Goal: Information Seeking & Learning: Learn about a topic

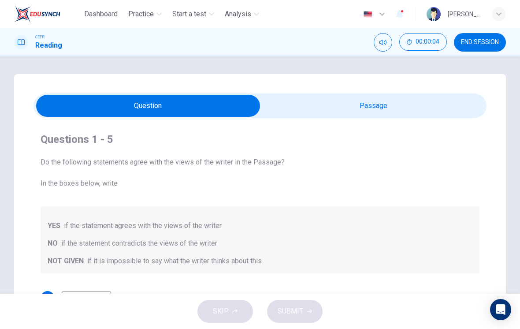
click at [370, 113] on input "checkbox" at bounding box center [148, 106] width 680 height 22
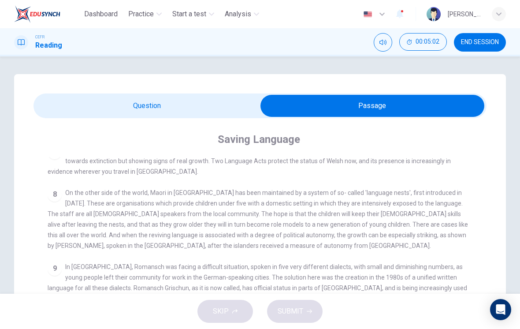
scroll to position [489, 0]
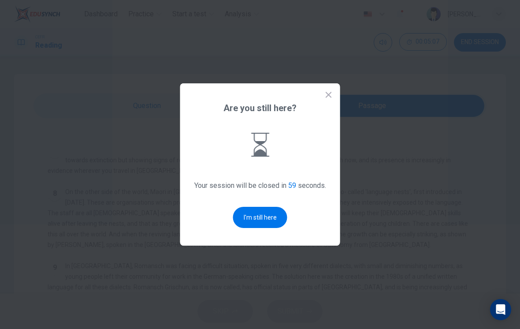
click at [267, 225] on button "I'm still here" at bounding box center [260, 217] width 54 height 21
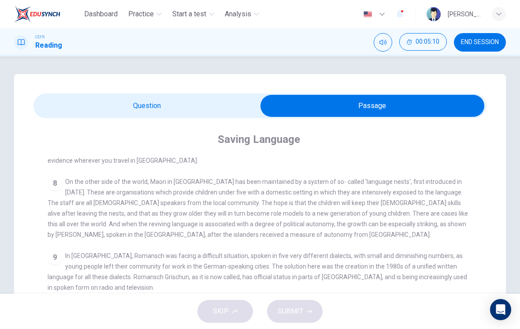
scroll to position [510, 0]
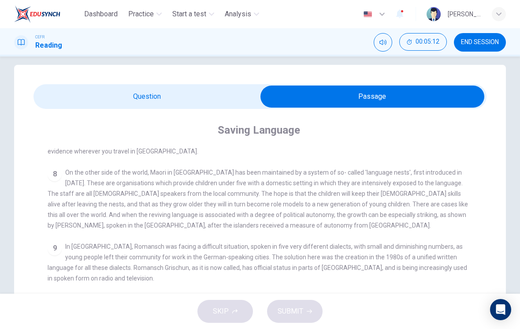
click at [442, 256] on div "9 In [GEOGRAPHIC_DATA], Romansch was facing a difficult situation, spoken in fi…" at bounding box center [260, 262] width 425 height 42
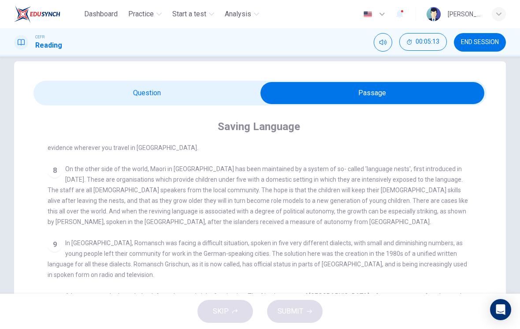
scroll to position [13, 0]
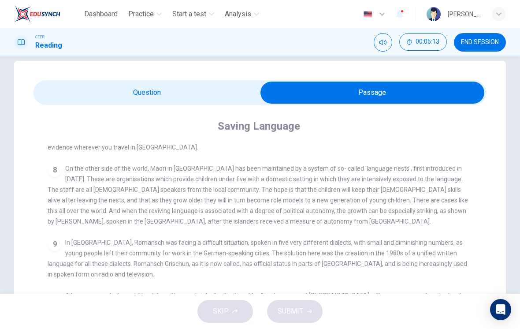
click at [447, 252] on div "9 In [GEOGRAPHIC_DATA], Romansch was facing a difficult situation, spoken in fi…" at bounding box center [260, 258] width 425 height 42
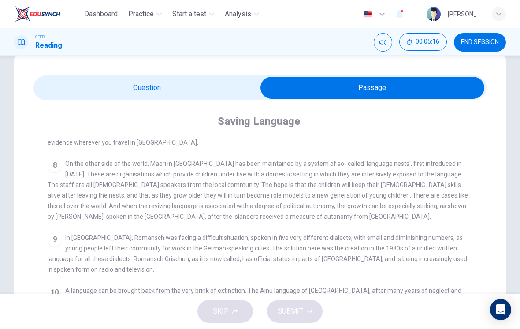
scroll to position [22, 0]
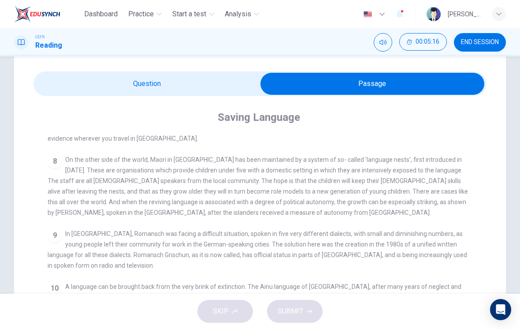
click at [458, 254] on div "9 In [GEOGRAPHIC_DATA], Romansch was facing a difficult situation, spoken in fi…" at bounding box center [260, 249] width 425 height 42
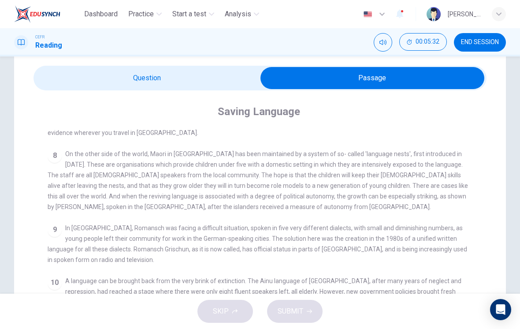
click at [466, 231] on span "In [GEOGRAPHIC_DATA], Romansch was facing a difficult situation, spoken in five…" at bounding box center [258, 243] width 420 height 39
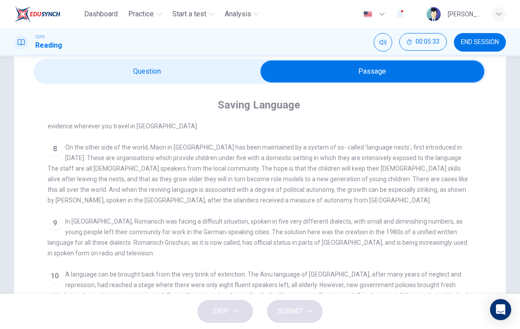
click at [472, 234] on div "9 In [GEOGRAPHIC_DATA], Romansch was facing a difficult situation, spoken in fi…" at bounding box center [260, 237] width 425 height 42
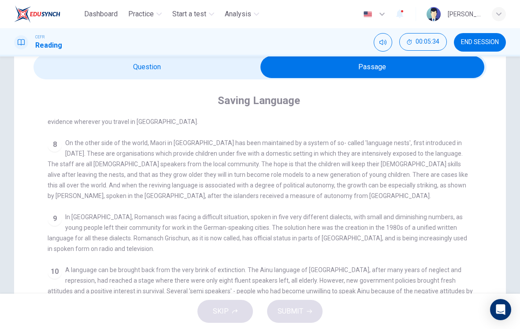
click at [471, 231] on div "9 In [GEOGRAPHIC_DATA], Romansch was facing a difficult situation, spoken in fi…" at bounding box center [260, 233] width 425 height 42
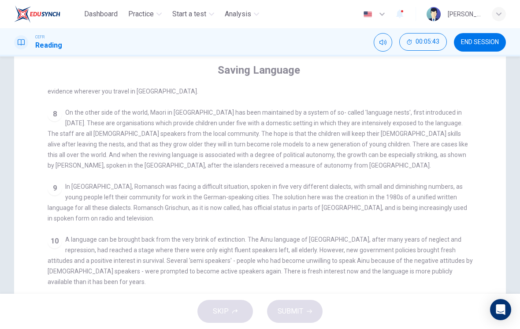
scroll to position [71, 0]
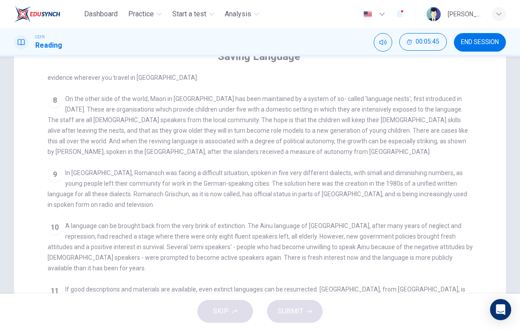
click at [91, 210] on div "9 In [GEOGRAPHIC_DATA], Romansch was facing a difficult situation, spoken in fi…" at bounding box center [260, 189] width 425 height 42
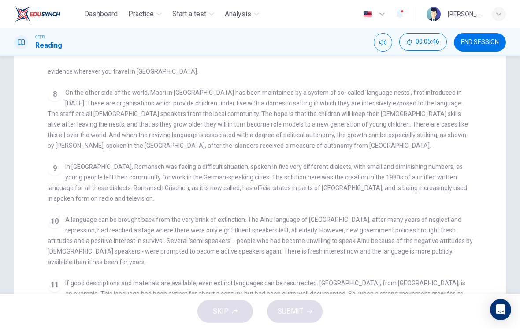
click at [89, 209] on div "CLICK TO ZOOM Click to Zoom 1 For the first time, linguists have put a price on…" at bounding box center [266, 226] width 437 height 316
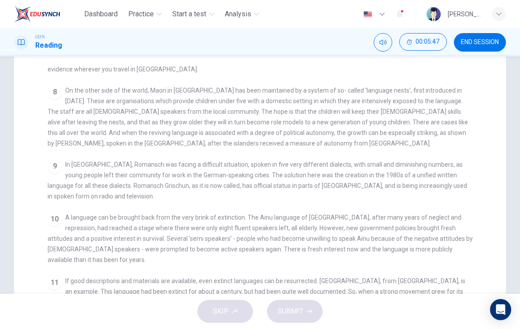
click at [91, 212] on div "CLICK TO ZOOM Click to Zoom 1 For the first time, linguists have put a price on…" at bounding box center [266, 224] width 437 height 316
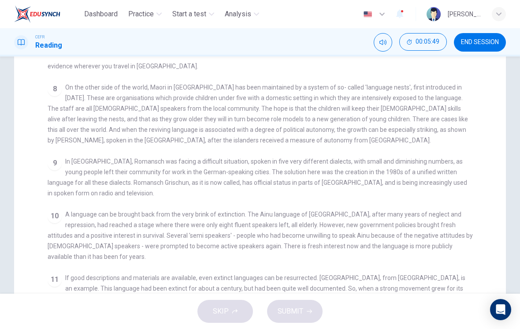
scroll to position [95, 0]
click at [90, 215] on div "10 A language can be brought back from the very brink of extinction. The Ainu l…" at bounding box center [260, 235] width 425 height 53
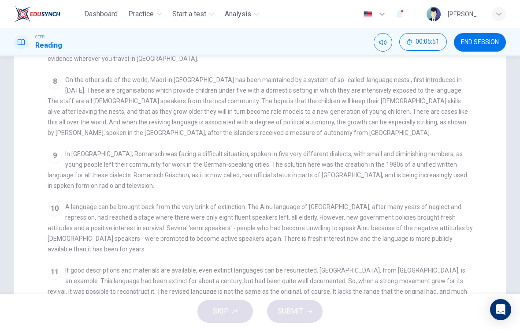
click at [70, 209] on span "A language can be brought back from the very brink of extinction. The Ainu lang…" at bounding box center [260, 227] width 425 height 49
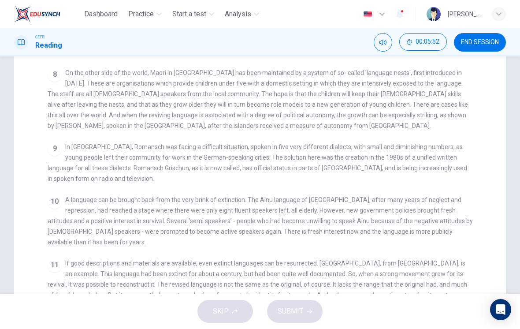
click at [66, 204] on span "A language can be brought back from the very brink of extinction. The Ainu lang…" at bounding box center [260, 220] width 425 height 49
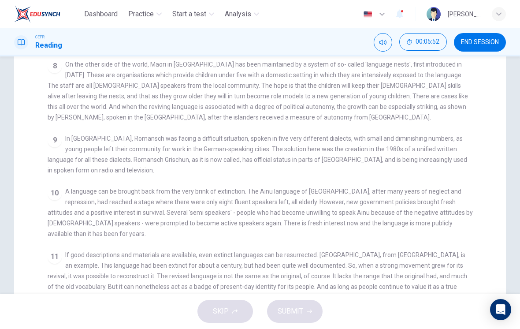
scroll to position [118, 0]
click at [67, 208] on span "A language can be brought back from the very brink of extinction. The Ainu lang…" at bounding box center [260, 211] width 425 height 49
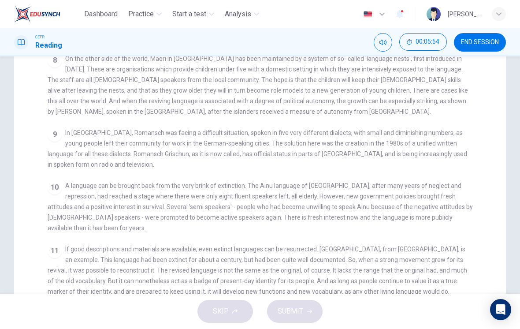
click at [65, 204] on span "A language can be brought back from the very brink of extinction. The Ainu lang…" at bounding box center [260, 206] width 425 height 49
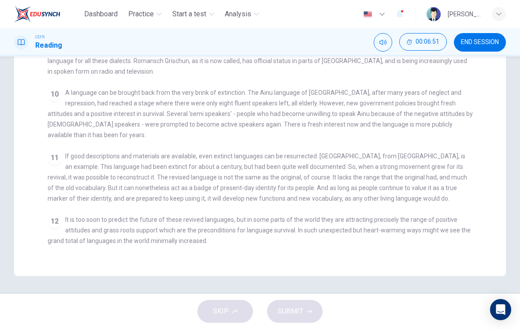
scroll to position [216, 0]
checkbox input "false"
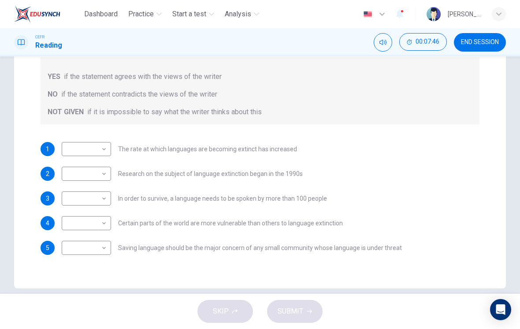
scroll to position [147, 0]
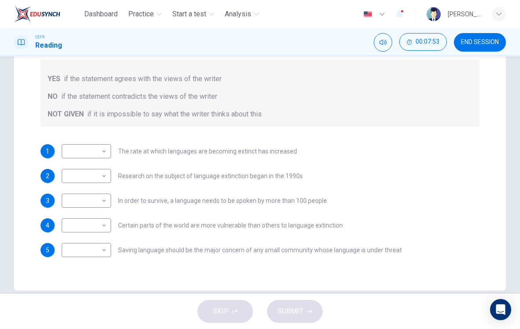
click at [108, 142] on body "Dashboard Practice Start a test Analysis English en ​ [PERSON_NAME] [PERSON_NAM…" at bounding box center [260, 164] width 520 height 329
click at [93, 167] on li "YES" at bounding box center [86, 165] width 49 height 14
type input "YES"
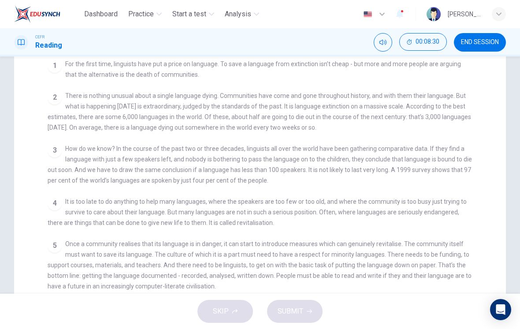
scroll to position [122, 0]
checkbox input "false"
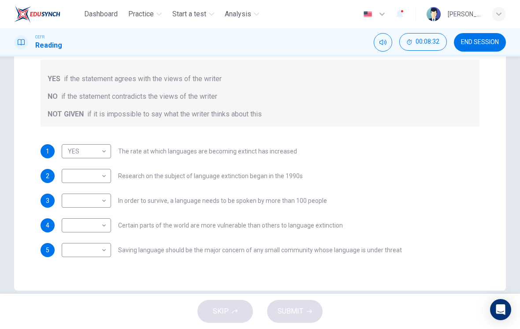
click at [103, 174] on body "Dashboard Practice Start a test Analysis English en ​ [PERSON_NAME] [PERSON_NAM…" at bounding box center [260, 164] width 520 height 329
click at [96, 216] on li "NOT GIVEN" at bounding box center [86, 218] width 49 height 14
type input "NOT GIVEN"
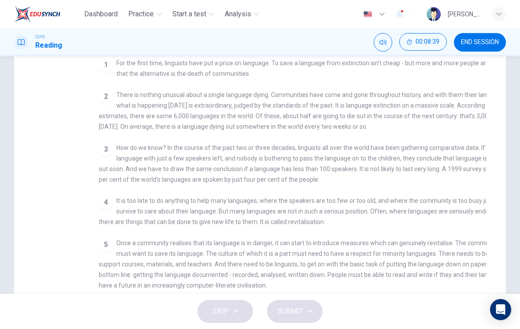
checkbox input "false"
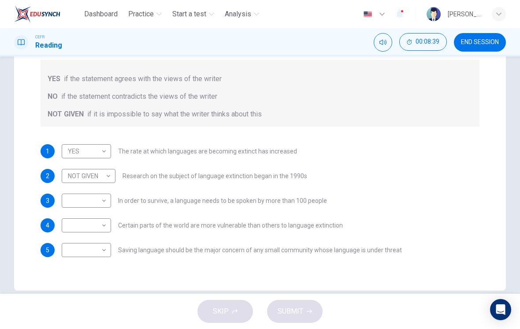
click at [99, 197] on body "Dashboard Practice Start a test Analysis English en ​ [PERSON_NAME] [PERSON_NAM…" at bounding box center [260, 164] width 520 height 329
click at [94, 227] on li "NO" at bounding box center [86, 229] width 49 height 14
type input "NO"
click at [101, 223] on body "Dashboard Practice Start a test Analysis English en ​ [PERSON_NAME] [PERSON_NAM…" at bounding box center [260, 164] width 520 height 329
click at [94, 274] on li "NOT GIVEN" at bounding box center [86, 268] width 49 height 14
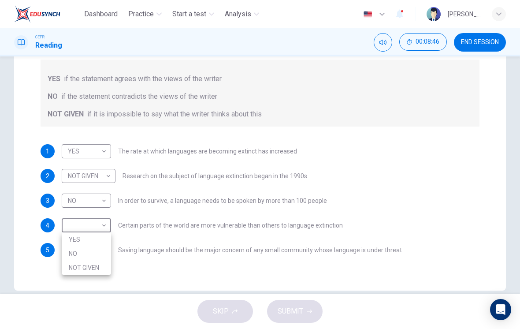
type input "NOT GIVEN"
click at [98, 249] on body "Dashboard Practice Start a test Analysis English en ​ [PERSON_NAME] [PERSON_NAM…" at bounding box center [260, 164] width 520 height 329
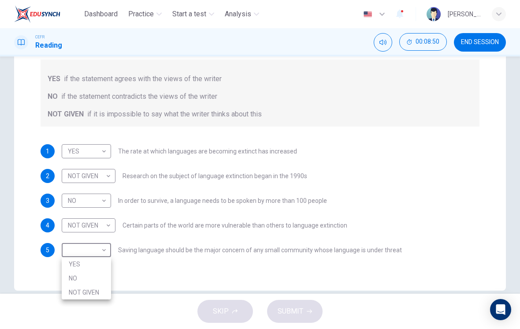
click at [89, 259] on li "YES" at bounding box center [86, 264] width 49 height 14
type input "YES"
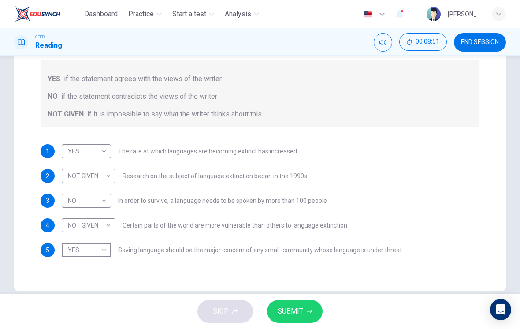
click at [287, 316] on span "SUBMIT" at bounding box center [291, 311] width 26 height 12
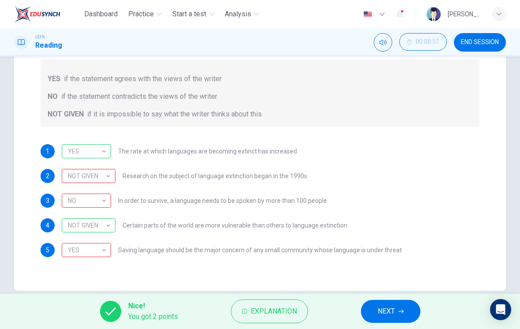
click at [88, 249] on div "YES" at bounding box center [85, 250] width 46 height 25
click at [103, 224] on div "NOT GIVEN" at bounding box center [87, 225] width 51 height 25
click at [105, 201] on div "NO" at bounding box center [85, 200] width 46 height 25
click at [260, 317] on span "Explanation" at bounding box center [274, 311] width 46 height 12
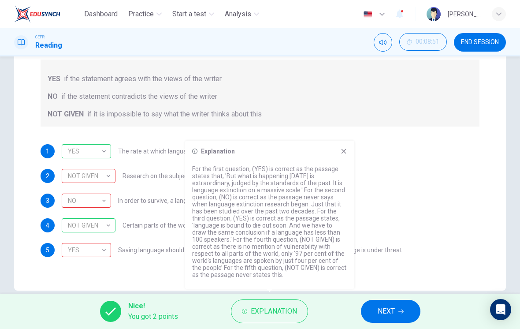
click at [341, 150] on icon at bounding box center [343, 151] width 7 height 7
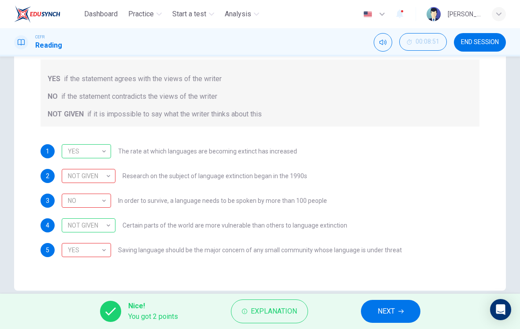
click at [405, 314] on button "NEXT" at bounding box center [391, 311] width 60 height 23
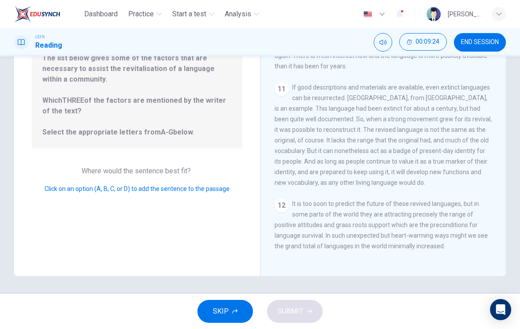
scroll to position [104, 0]
click at [235, 307] on button "SKIP" at bounding box center [225, 311] width 56 height 23
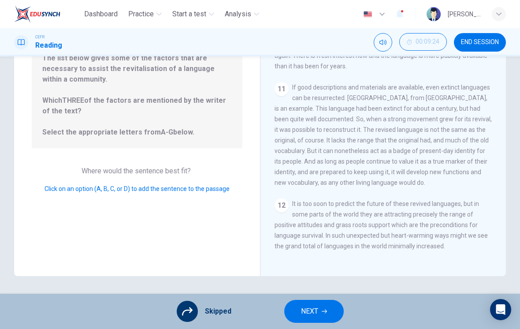
click at [323, 316] on button "NEXT" at bounding box center [314, 311] width 60 height 23
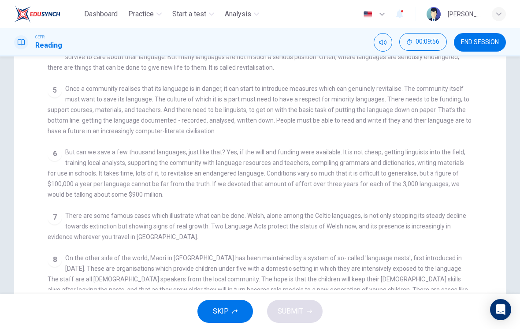
scroll to position [358, 0]
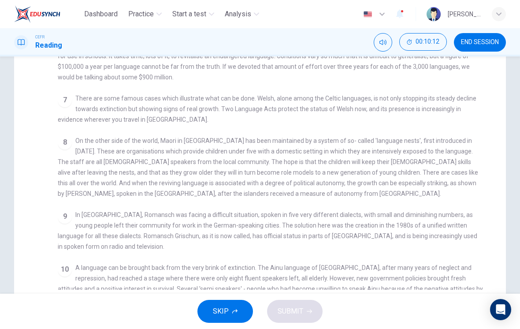
checkbox input "false"
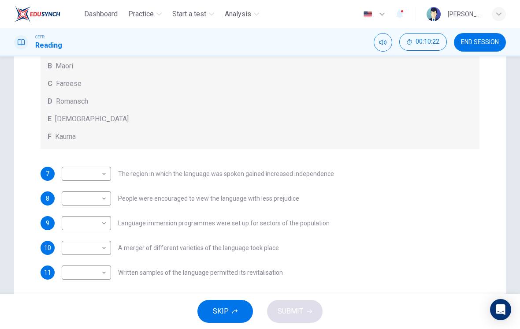
scroll to position [175, 0]
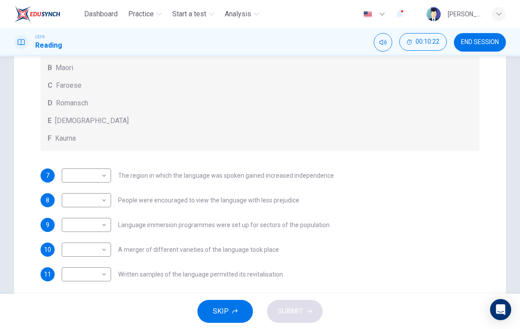
click at [74, 168] on body "Dashboard Practice Start a test Analysis English en ​ [PERSON_NAME] [PERSON_NAM…" at bounding box center [260, 164] width 520 height 329
click at [65, 219] on li "C" at bounding box center [86, 218] width 49 height 14
type input "C"
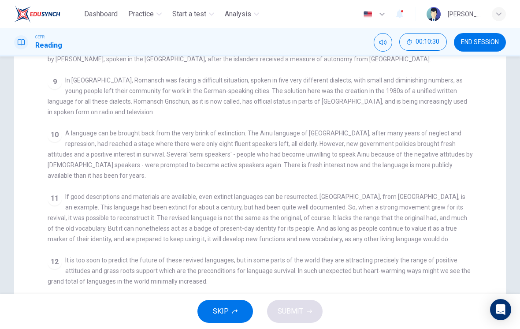
scroll to position [510, 0]
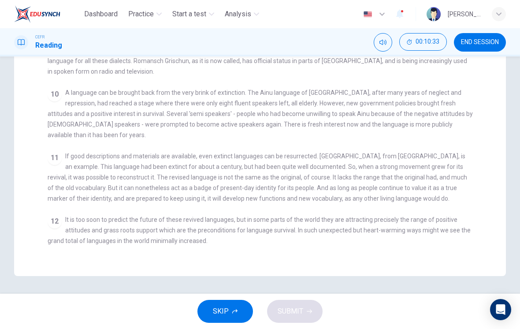
click at [443, 228] on div "12 It is too soon to predict the future of these revived languages, but in some…" at bounding box center [260, 230] width 425 height 32
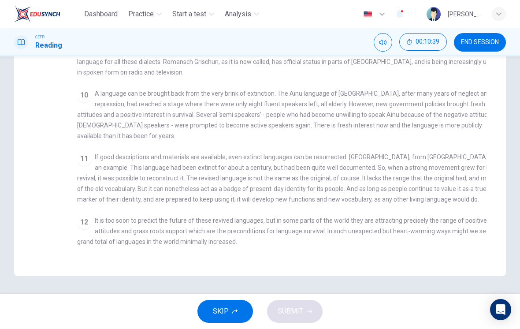
checkbox input "false"
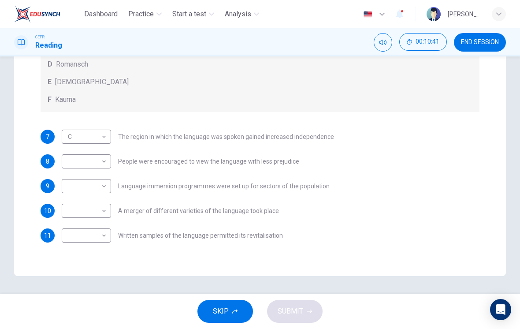
click at [99, 232] on body "Dashboard Practice Start a test Analysis English en ​ [PERSON_NAME] [PERSON_NAM…" at bounding box center [260, 164] width 520 height 329
click at [105, 312] on li "F" at bounding box center [86, 315] width 49 height 14
type input "F"
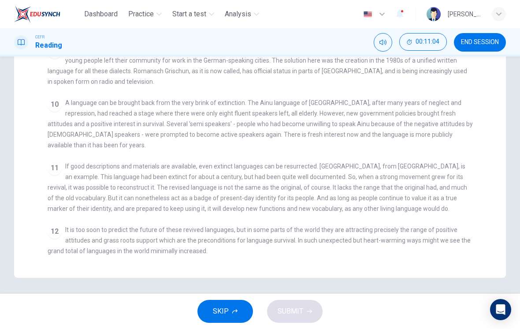
scroll to position [489, 0]
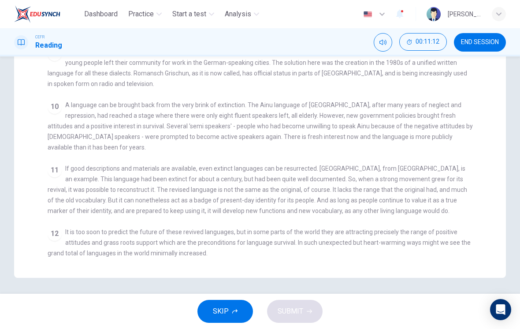
checkbox input "false"
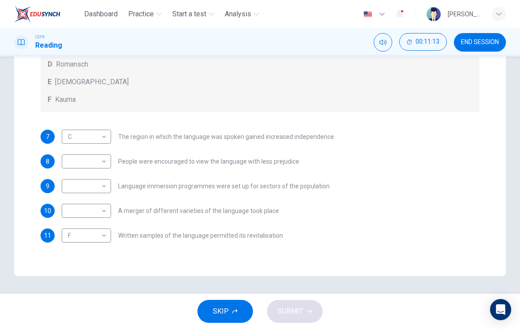
click at [70, 162] on body "Dashboard Practice Start a test Analysis English en ​ [PERSON_NAME] [PERSON_NAM…" at bounding box center [260, 164] width 520 height 329
click at [67, 228] on li "E" at bounding box center [86, 232] width 49 height 14
type input "E"
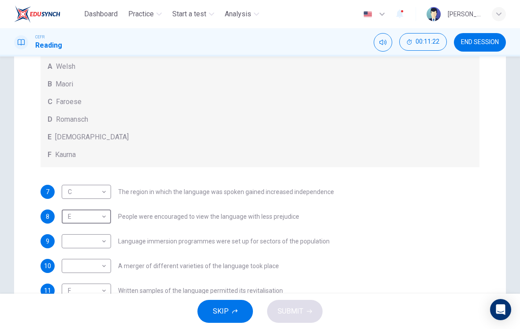
scroll to position [158, 0]
click at [72, 239] on body "Dashboard Practice Start a test Analysis English en ​ [PERSON_NAME] [PERSON_NAM…" at bounding box center [260, 164] width 520 height 329
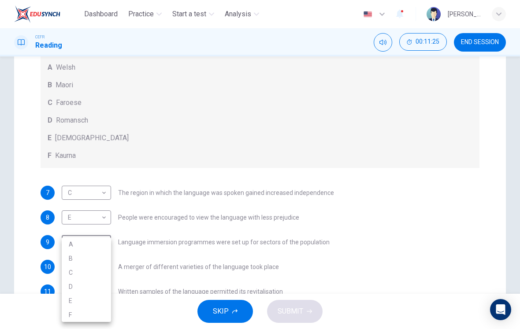
click at [67, 257] on li "B" at bounding box center [86, 258] width 49 height 14
type input "B"
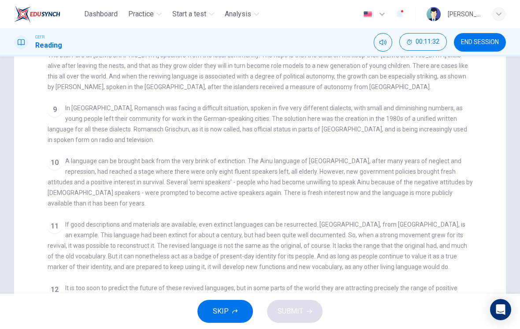
scroll to position [467, 0]
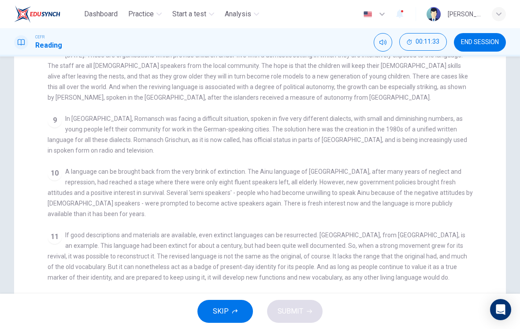
checkbox input "false"
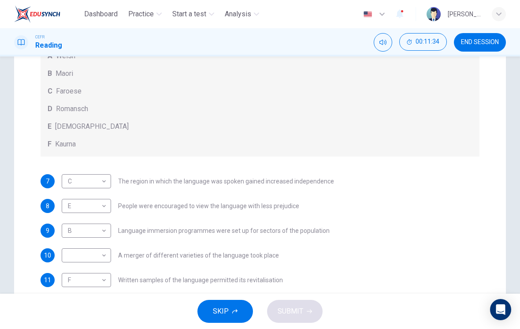
click at [101, 253] on body "Dashboard Practice Start a test Analysis English en ​ [PERSON_NAME] [PERSON_NAM…" at bounding box center [260, 164] width 520 height 329
click at [103, 287] on li "D" at bounding box center [86, 286] width 49 height 14
type input "D"
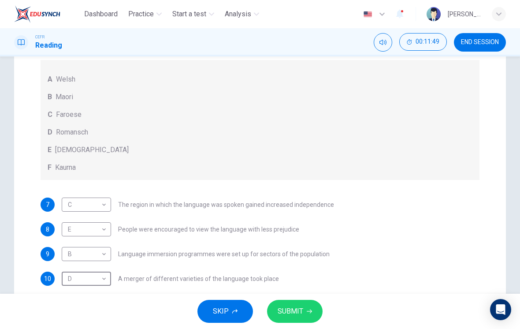
scroll to position [170, 0]
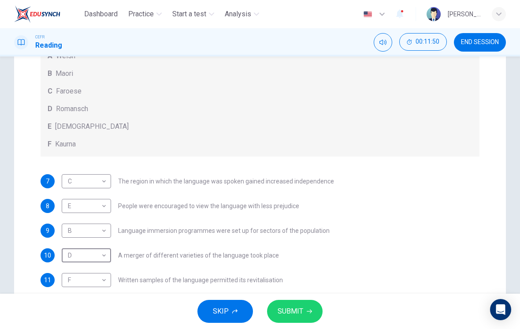
click at [290, 308] on span "SUBMIT" at bounding box center [291, 311] width 26 height 12
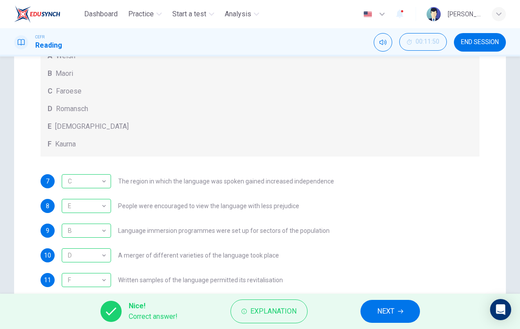
click at [391, 308] on span "NEXT" at bounding box center [385, 311] width 17 height 12
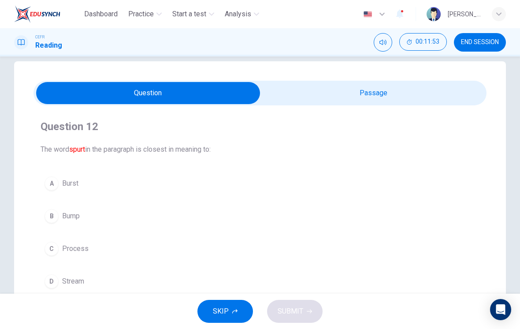
scroll to position [24, 0]
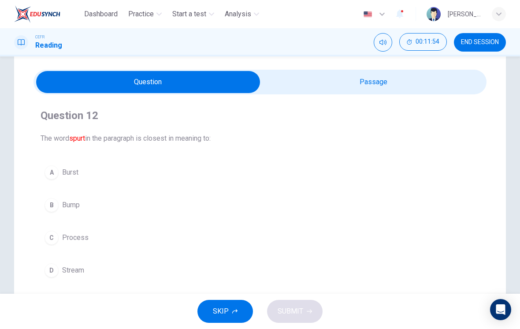
click at [66, 172] on span "Burst" at bounding box center [70, 172] width 16 height 11
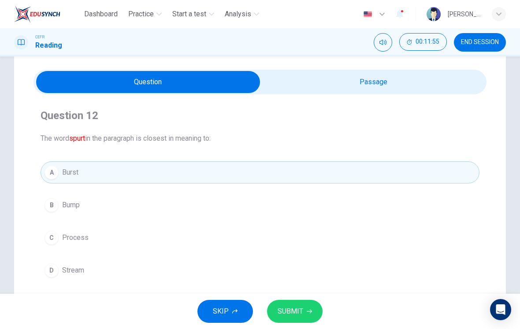
click at [339, 76] on input "checkbox" at bounding box center [148, 82] width 680 height 22
click at [303, 313] on button "SUBMIT" at bounding box center [295, 311] width 56 height 23
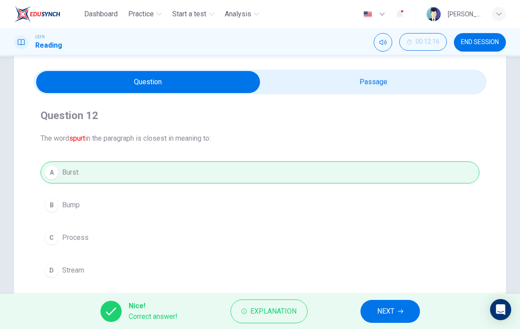
click at [384, 311] on span "NEXT" at bounding box center [385, 311] width 17 height 12
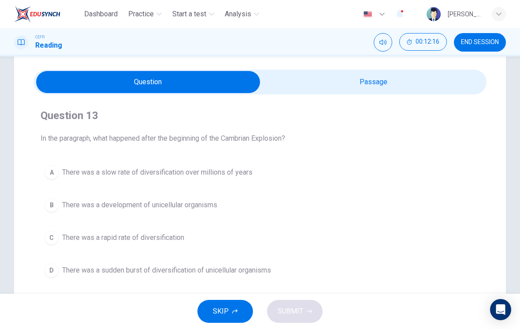
scroll to position [41, 0]
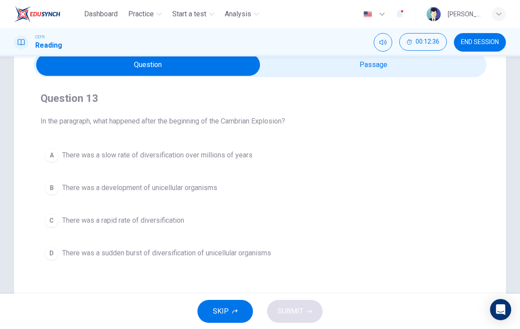
click at [186, 224] on button "C There was a rapid rate of diversification" at bounding box center [260, 220] width 439 height 22
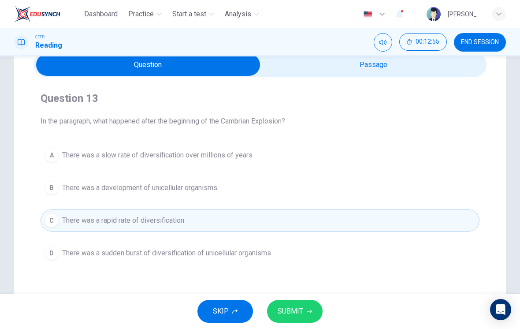
click at [260, 259] on button "D There was a sudden burst of diversification of unicellular organisms" at bounding box center [260, 253] width 439 height 22
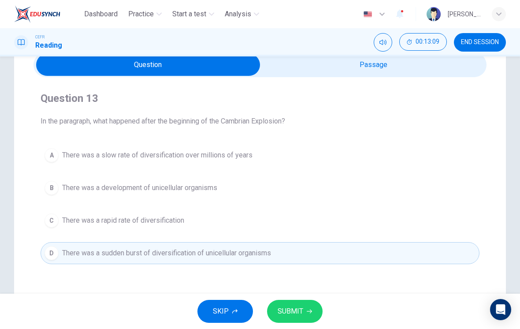
click at [302, 312] on span "SUBMIT" at bounding box center [291, 311] width 26 height 12
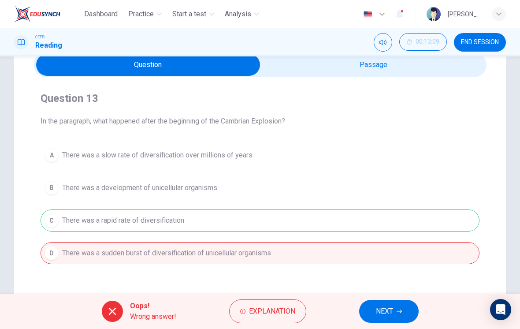
click at [258, 305] on span "Explanation" at bounding box center [272, 311] width 46 height 12
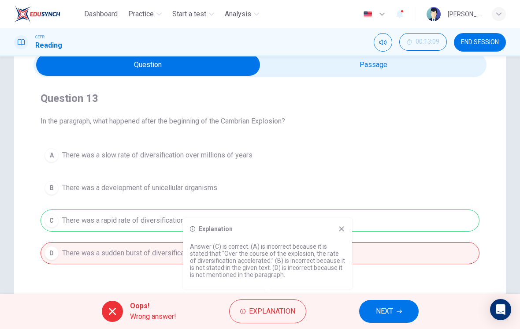
click at [345, 224] on div "Explanation Answer (C) is correct. (A) is incorrect because it is stated that “…" at bounding box center [267, 253] width 169 height 71
click at [343, 227] on icon at bounding box center [341, 229] width 5 height 5
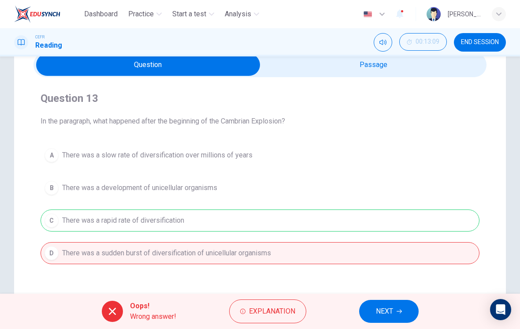
click at [379, 312] on span "NEXT" at bounding box center [384, 311] width 17 height 12
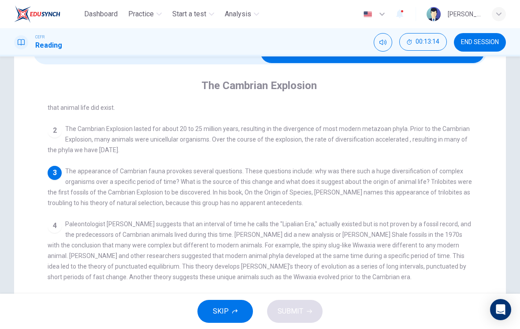
scroll to position [73, 0]
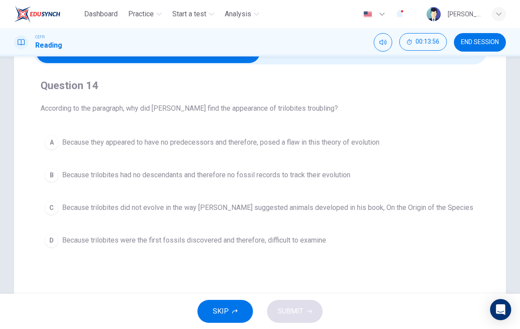
click at [302, 146] on span "Because they appeared to have no predecessors and therefore, posed a flaw in th…" at bounding box center [220, 142] width 317 height 11
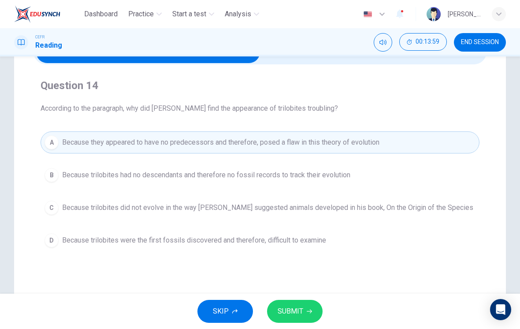
click at [302, 312] on span "SUBMIT" at bounding box center [291, 311] width 26 height 12
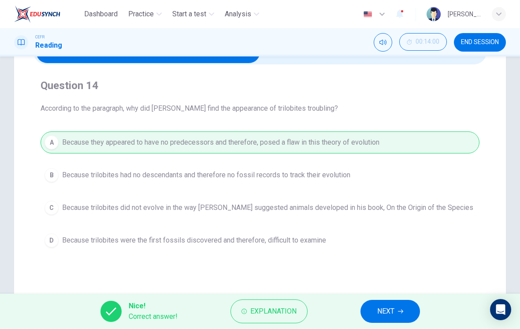
click at [382, 304] on button "NEXT" at bounding box center [391, 311] width 60 height 23
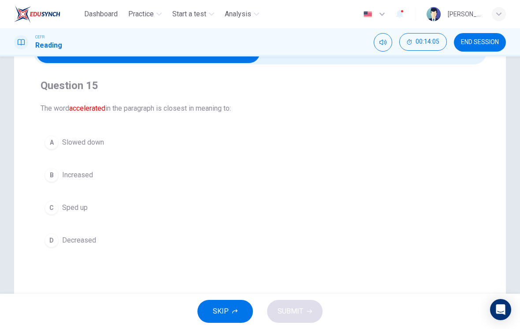
click at [83, 202] on button "C Sped up" at bounding box center [260, 208] width 439 height 22
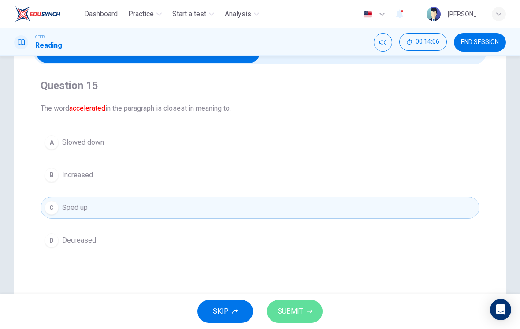
click at [290, 313] on span "SUBMIT" at bounding box center [291, 311] width 26 height 12
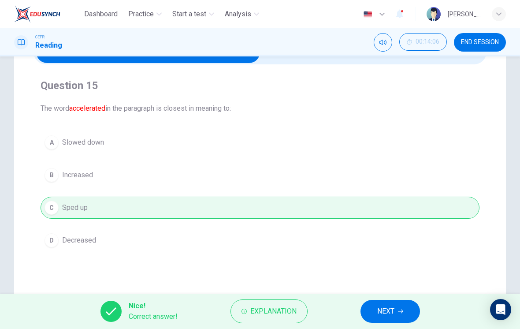
click at [390, 301] on button "NEXT" at bounding box center [391, 311] width 60 height 23
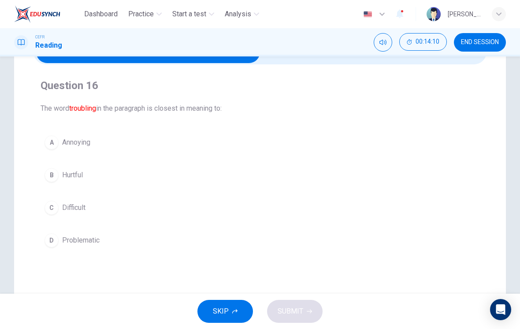
click at [90, 238] on span "Problematic" at bounding box center [80, 240] width 37 height 11
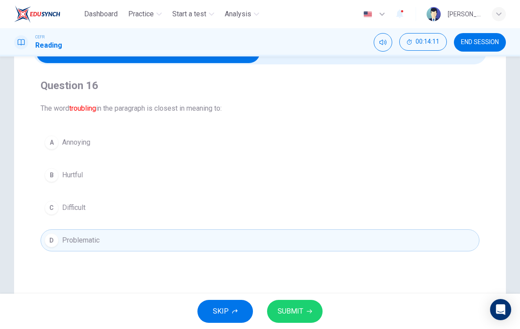
click at [303, 302] on button "SUBMIT" at bounding box center [295, 311] width 56 height 23
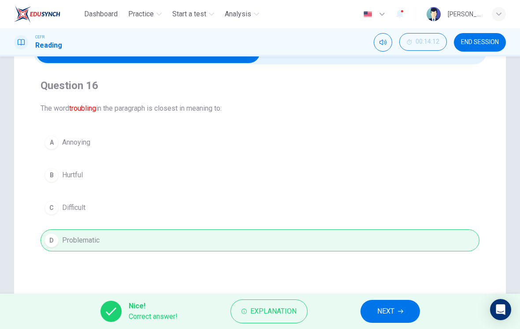
click at [375, 316] on button "NEXT" at bounding box center [391, 311] width 60 height 23
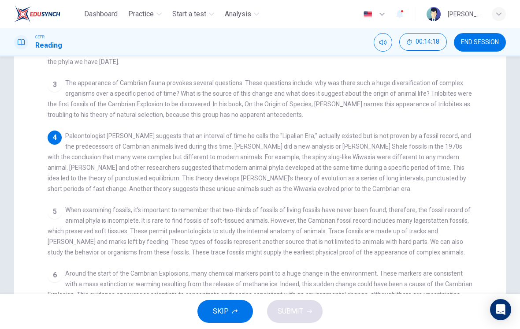
scroll to position [112, 0]
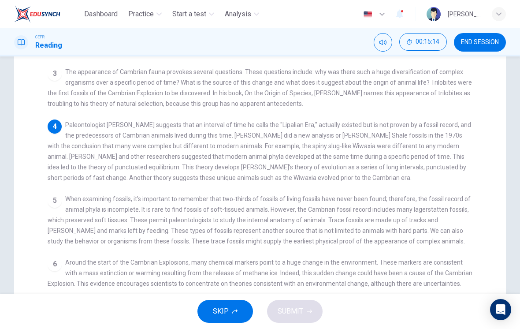
click at [472, 126] on div "4 Paleontologist [PERSON_NAME] suggests that an interval of time he calls the "…" at bounding box center [260, 150] width 425 height 63
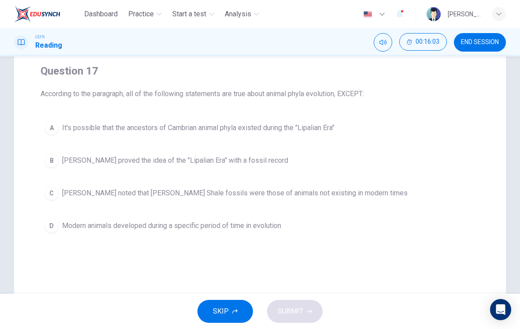
scroll to position [67, 0]
click at [56, 162] on div "B" at bounding box center [52, 161] width 14 height 14
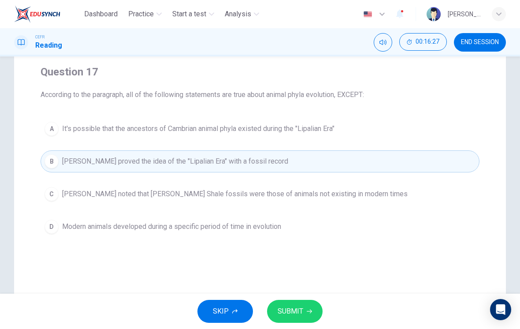
click at [300, 313] on span "SUBMIT" at bounding box center [291, 311] width 26 height 12
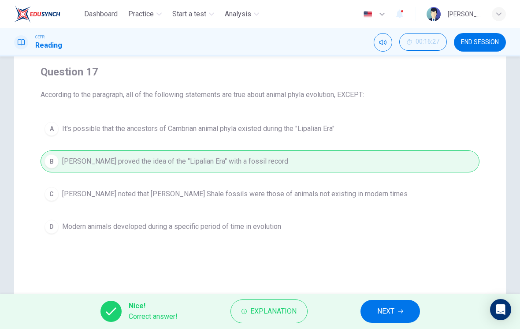
click at [287, 307] on span "Explanation" at bounding box center [273, 311] width 46 height 12
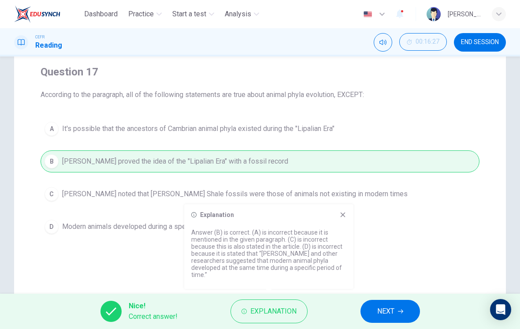
click at [339, 212] on icon at bounding box center [342, 214] width 7 height 7
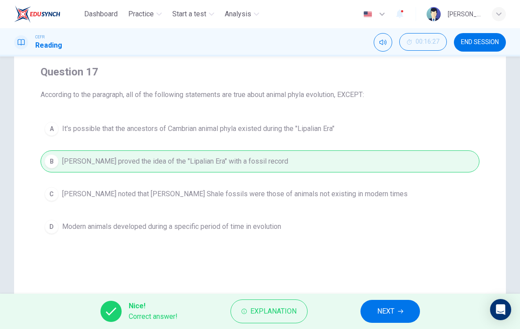
click at [377, 312] on span "NEXT" at bounding box center [385, 311] width 17 height 12
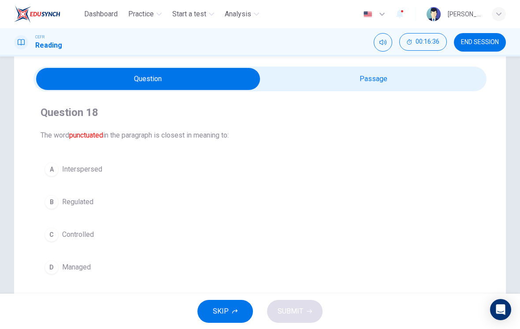
scroll to position [55, 0]
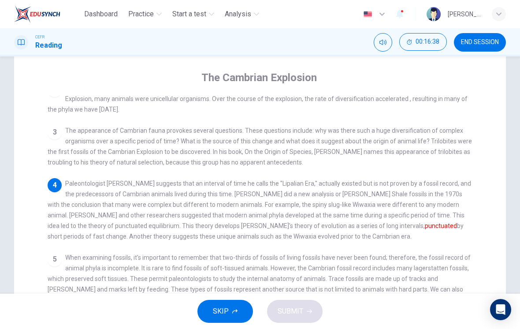
click at [414, 271] on span "When examining fossils, it's important to remember that two-thirds of fossils o…" at bounding box center [259, 278] width 423 height 49
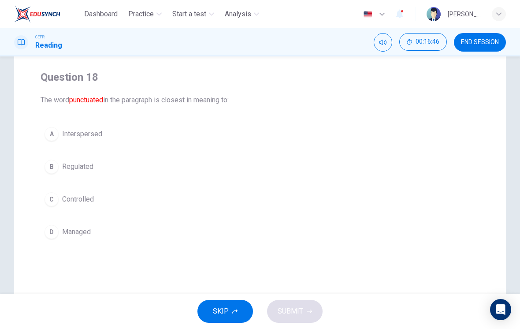
click at [54, 135] on div "A" at bounding box center [52, 134] width 14 height 14
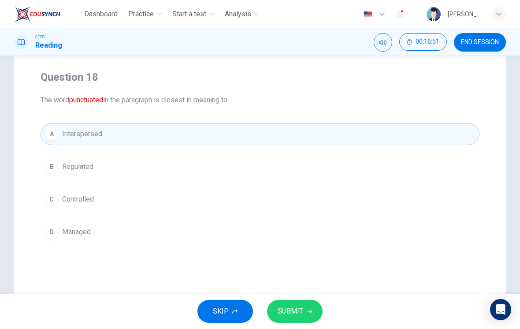
click at [307, 309] on icon "button" at bounding box center [309, 311] width 5 height 5
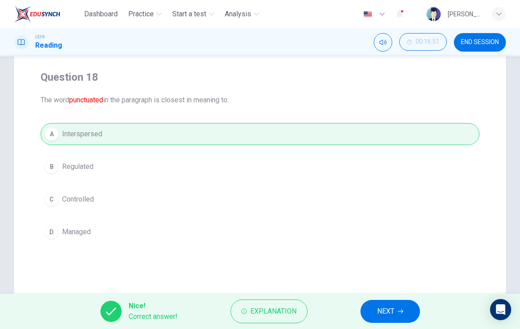
click at [295, 313] on span "Explanation" at bounding box center [273, 311] width 46 height 12
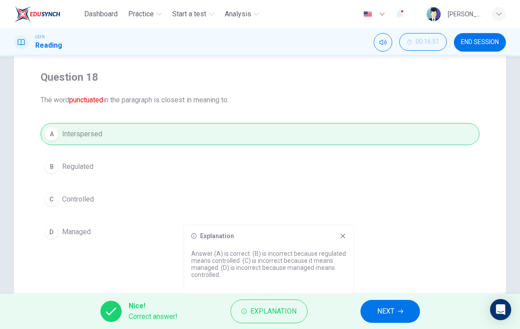
click at [383, 311] on span "NEXT" at bounding box center [385, 311] width 17 height 12
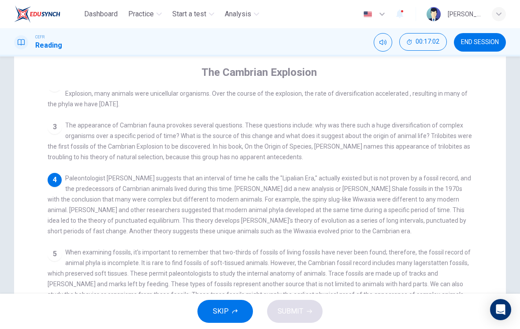
scroll to position [67, 0]
click at [394, 276] on span "When examining fossils, it's important to remember that two-thirds of fossils o…" at bounding box center [259, 272] width 423 height 49
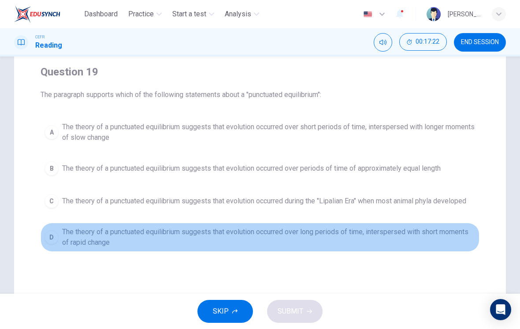
click at [458, 242] on span "The theory of a punctuated equilibrium suggests that evolution occurred over lo…" at bounding box center [268, 237] width 413 height 21
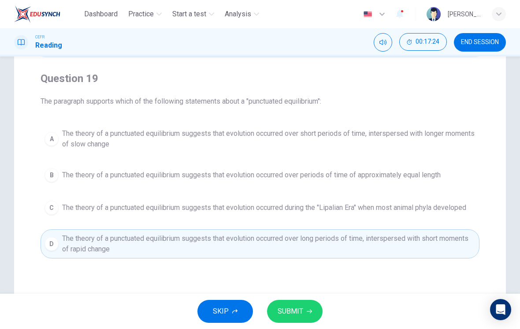
scroll to position [60, 0]
click at [321, 308] on button "SUBMIT" at bounding box center [295, 311] width 56 height 23
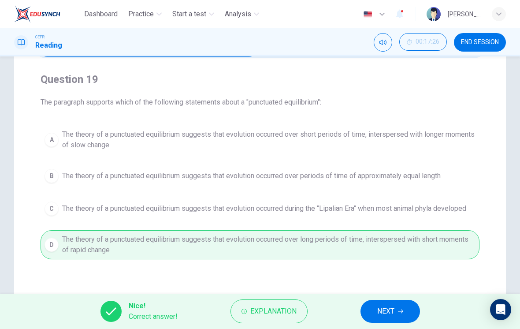
click at [303, 312] on button "Explanation" at bounding box center [269, 311] width 77 height 24
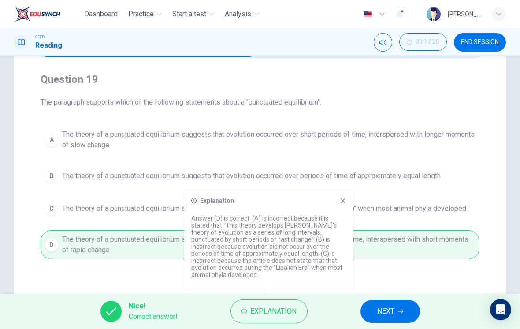
click at [343, 204] on icon at bounding box center [342, 200] width 7 height 7
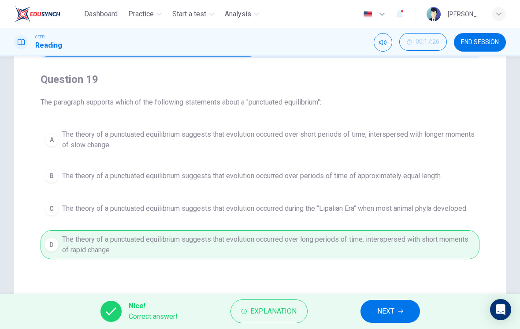
click at [398, 313] on icon "button" at bounding box center [400, 311] width 5 height 5
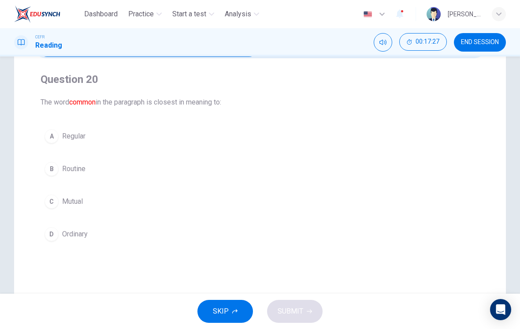
click at [52, 133] on div "A" at bounding box center [52, 136] width 14 height 14
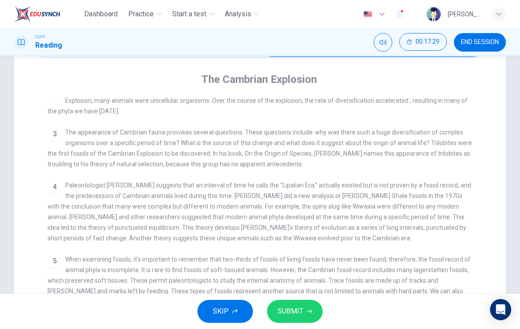
click at [421, 261] on span "When examining fossils, it's important to remember that two-thirds of fossils o…" at bounding box center [259, 280] width 423 height 49
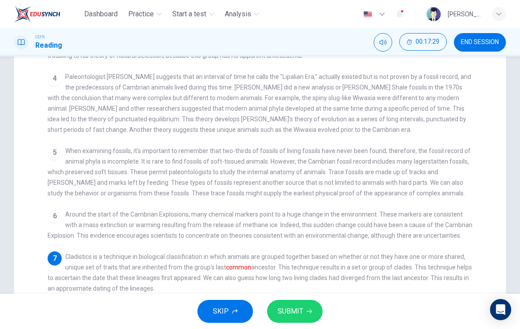
click at [411, 263] on span "Cladistics is a technique in biological classification in which animals are gro…" at bounding box center [260, 272] width 425 height 39
click at [410, 263] on span "Cladistics is a technique in biological classification in which animals are gro…" at bounding box center [260, 272] width 425 height 39
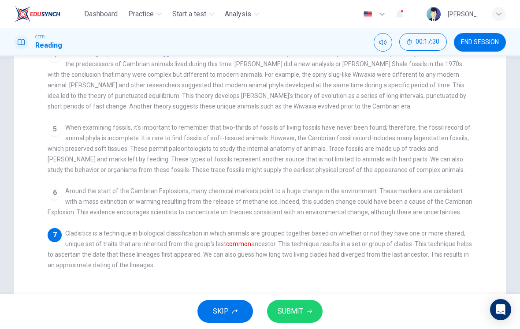
scroll to position [206, 0]
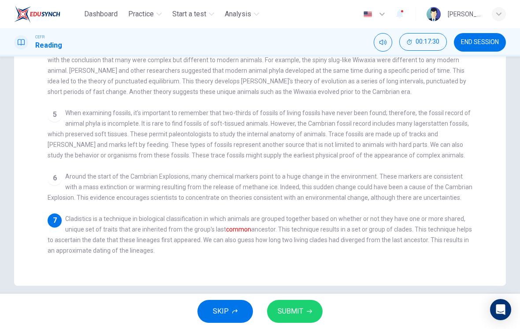
click at [412, 258] on div "1 About [DATE], a large diversity of animal phyla appeared. This spurt of evolu…" at bounding box center [266, 109] width 437 height 316
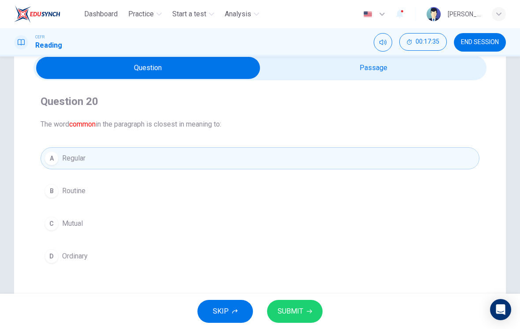
scroll to position [38, 0]
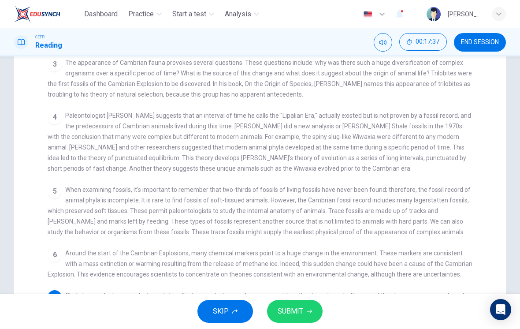
click at [400, 265] on div "1 About [DATE], a large diversity of animal phyla appeared. This spurt of evolu…" at bounding box center [266, 185] width 437 height 316
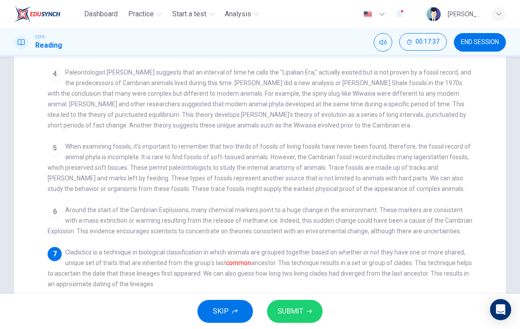
click at [406, 250] on span "Cladistics is a technique in biological classification in which animals are gro…" at bounding box center [260, 268] width 425 height 39
click at [410, 260] on div "7 Cladistics is a technique in biological classification in which animals are g…" at bounding box center [260, 268] width 425 height 42
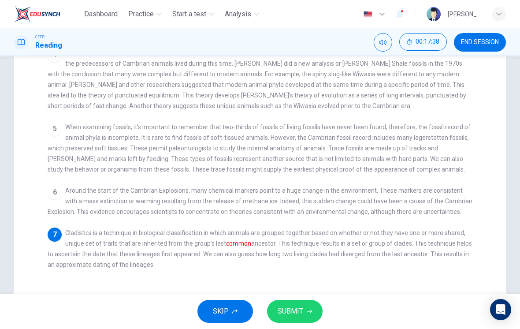
scroll to position [197, 0]
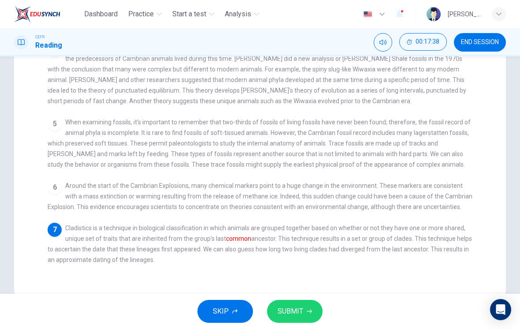
click at [409, 250] on span "Cladistics is a technique in biological classification in which animals are gro…" at bounding box center [260, 243] width 425 height 39
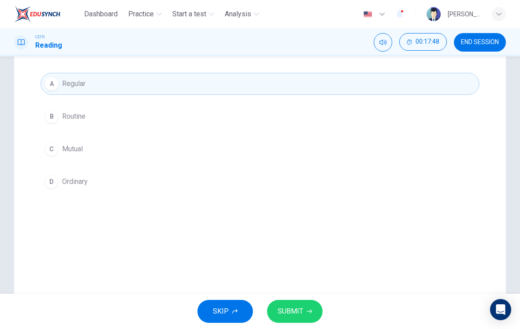
scroll to position [110, 0]
click at [312, 309] on button "SUBMIT" at bounding box center [295, 311] width 56 height 23
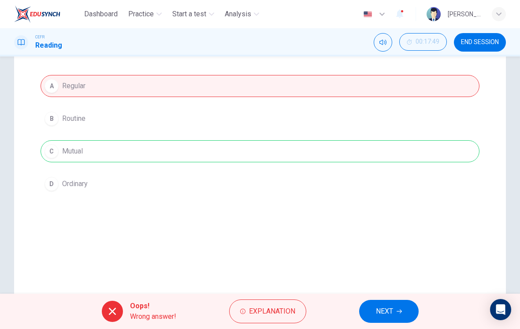
click at [389, 307] on span "NEXT" at bounding box center [384, 311] width 17 height 12
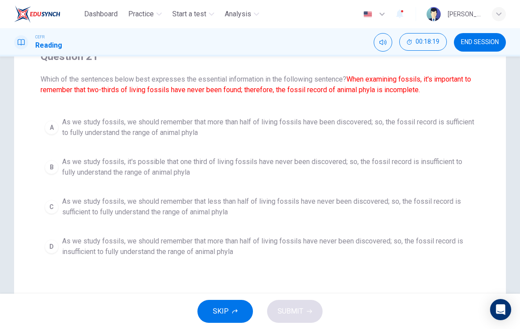
scroll to position [84, 0]
click at [388, 242] on span "As we study fossils, we should remember that more than half of living fossils h…" at bounding box center [268, 245] width 413 height 21
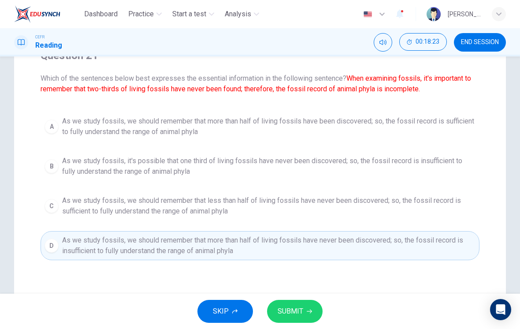
click at [309, 306] on button "SUBMIT" at bounding box center [295, 311] width 56 height 23
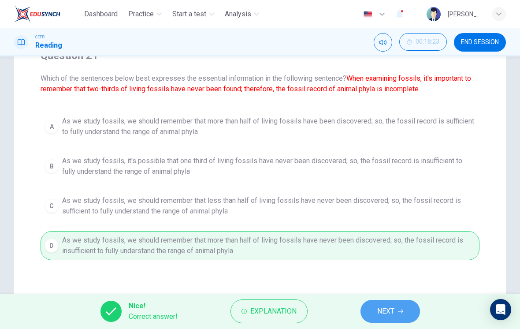
click at [376, 313] on button "NEXT" at bounding box center [391, 311] width 60 height 23
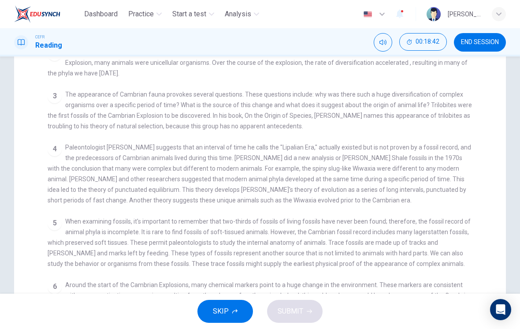
scroll to position [123, 0]
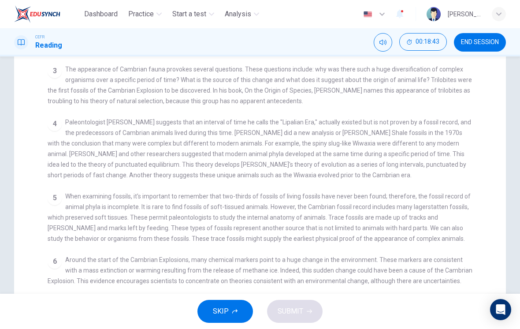
click at [393, 254] on div "6 Around the start of the Cambrian Explosions, many chemical markers point to a…" at bounding box center [260, 270] width 425 height 32
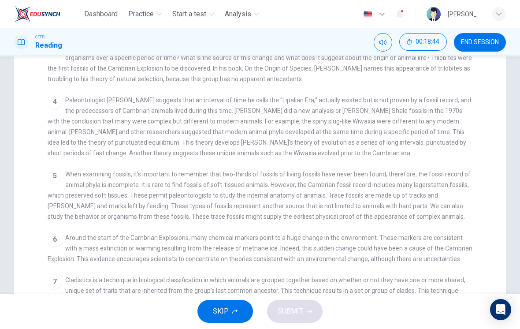
scroll to position [170, 0]
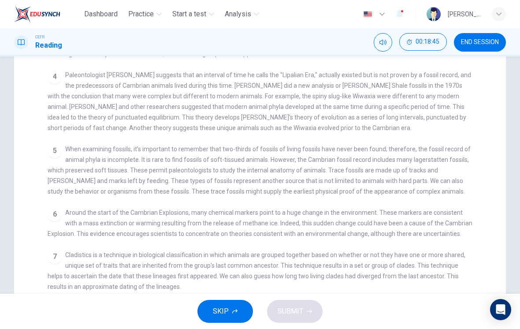
click at [432, 259] on div "7 Cladistics is a technique in biological classification in which animals are g…" at bounding box center [260, 271] width 425 height 42
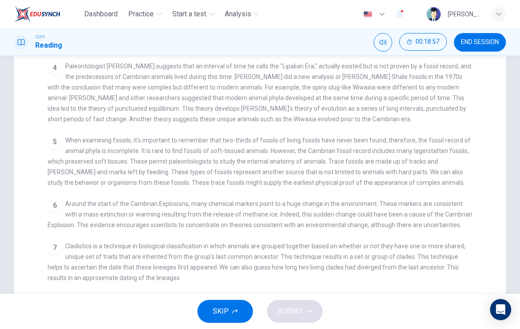
scroll to position [179, 0]
click at [427, 272] on div "7 Cladistics is a technique in biological classification in which animals are g…" at bounding box center [260, 261] width 425 height 42
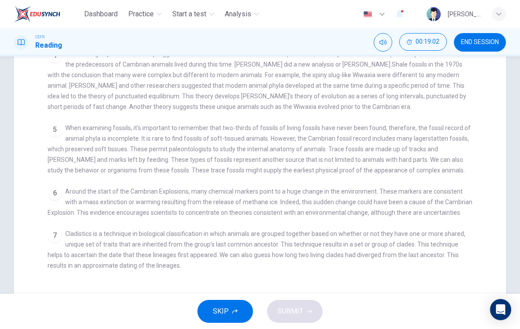
click at [429, 256] on div "7 Cladistics is a technique in biological classification in which animals are g…" at bounding box center [260, 249] width 425 height 42
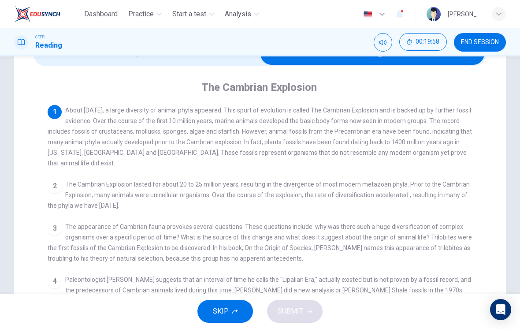
scroll to position [51, 0]
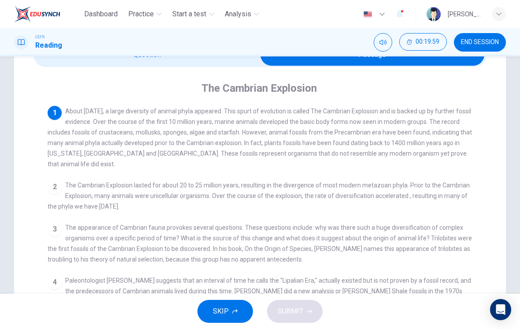
click at [428, 236] on div "3 The appearance of Cambrian fauna provokes several questions. These questions …" at bounding box center [260, 243] width 425 height 42
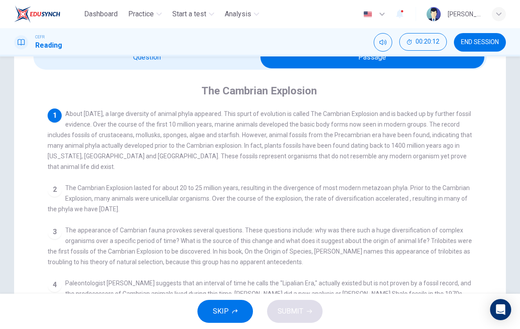
scroll to position [50, 0]
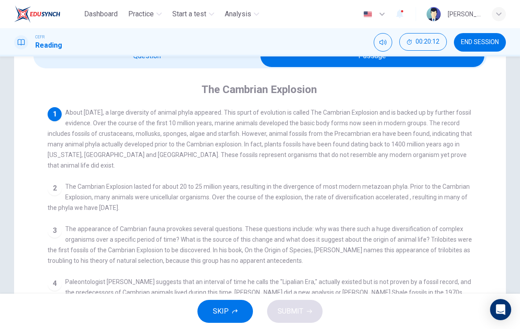
click at [424, 248] on div "3 The appearance of Cambrian fauna provokes several questions. These questions …" at bounding box center [260, 244] width 425 height 42
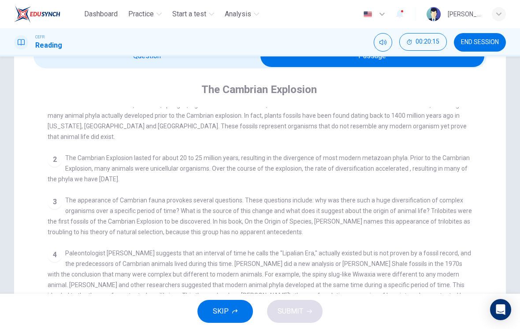
scroll to position [40, 0]
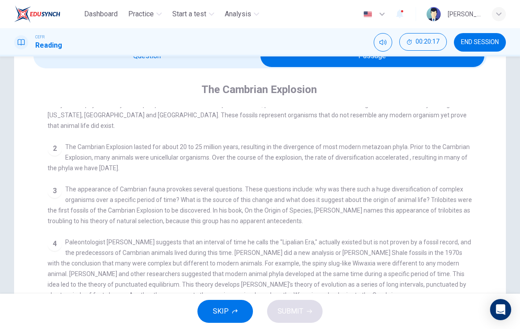
click at [420, 257] on span "Paleontologist [PERSON_NAME] suggests that an interval of time he calls the "Li…" at bounding box center [260, 268] width 424 height 60
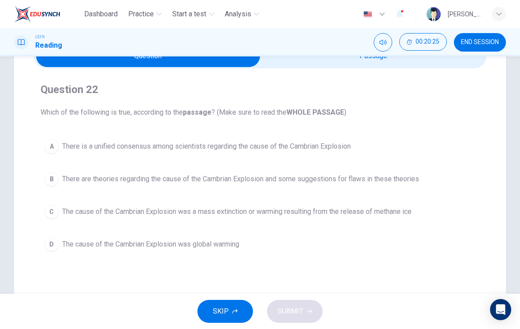
scroll to position [45, 0]
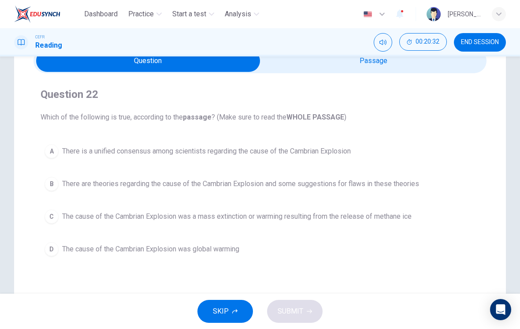
click at [41, 214] on button "C The cause of the Cambrian Explosion was a mass extinction or warming resultin…" at bounding box center [260, 216] width 439 height 22
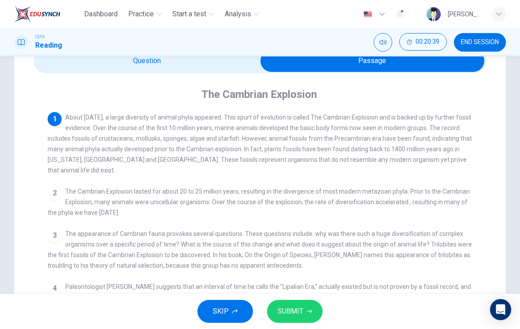
scroll to position [0, 0]
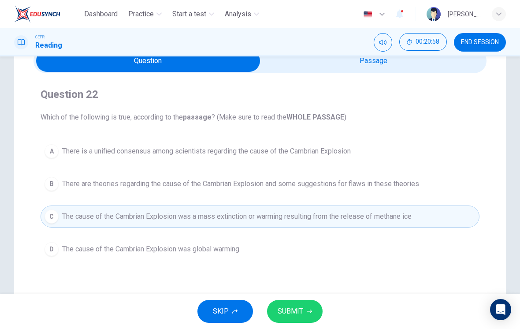
click at [44, 159] on button "A There is a unified consensus among scientists regarding the cause of the Camb…" at bounding box center [260, 151] width 439 height 22
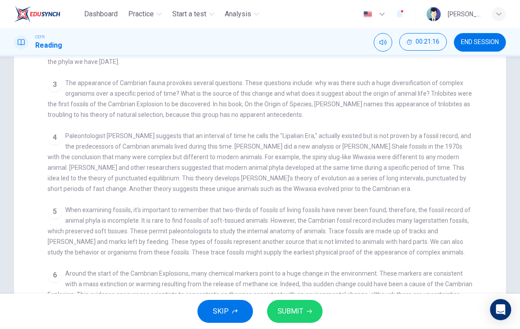
scroll to position [113, 0]
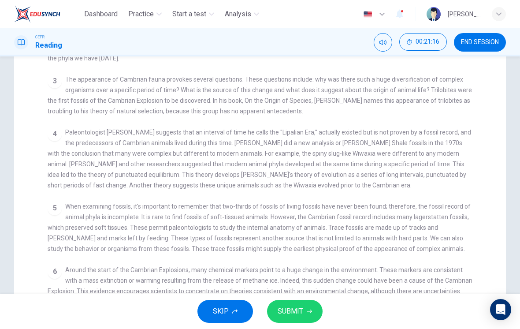
click at [425, 255] on div "1 About [DATE], a large diversity of animal phyla appeared. This spurt of evolu…" at bounding box center [266, 202] width 437 height 316
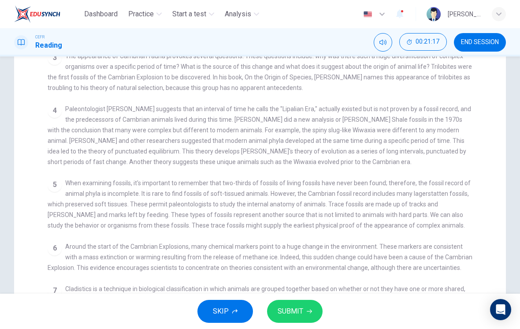
scroll to position [149, 0]
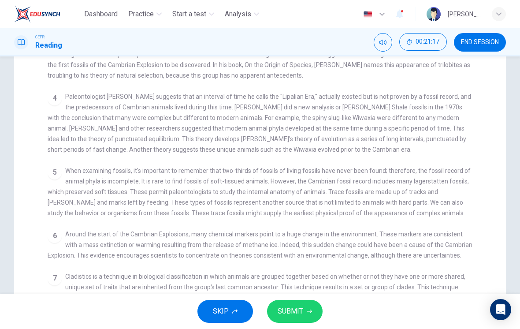
click at [419, 248] on div "6 Around the start of the Cambrian Explosions, many chemical markers point to a…" at bounding box center [260, 245] width 425 height 32
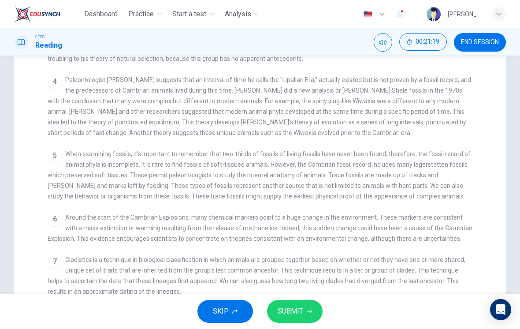
scroll to position [198, 0]
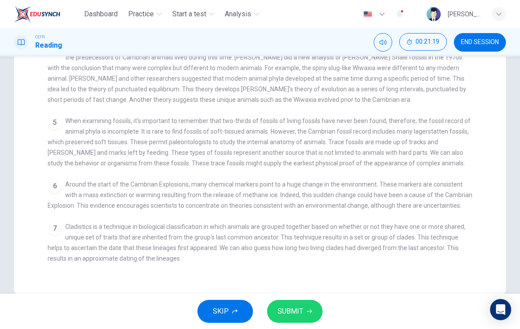
click at [412, 246] on span "Cladistics is a technique in biological classification in which animals are gro…" at bounding box center [257, 242] width 418 height 39
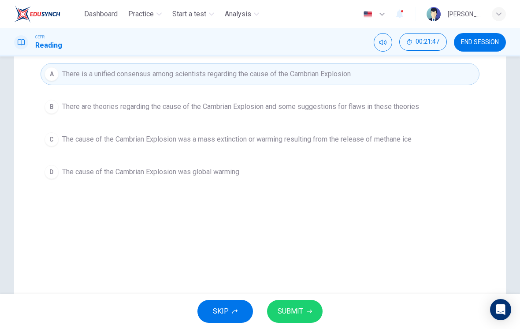
scroll to position [94, 0]
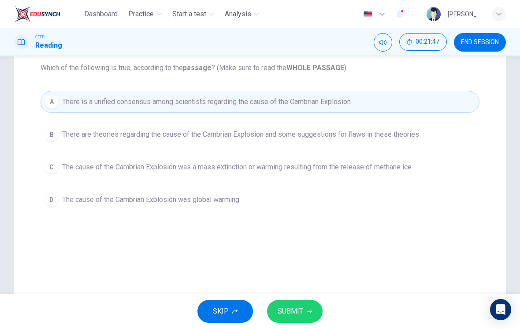
click at [45, 169] on div "C" at bounding box center [52, 167] width 14 height 14
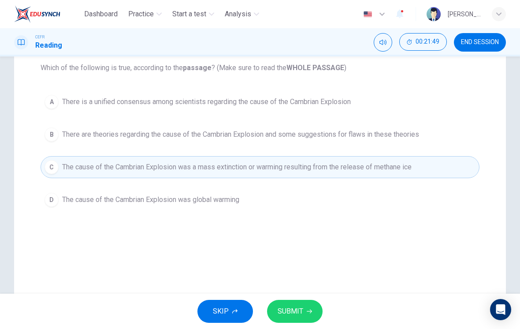
click at [310, 316] on button "SUBMIT" at bounding box center [295, 311] width 56 height 23
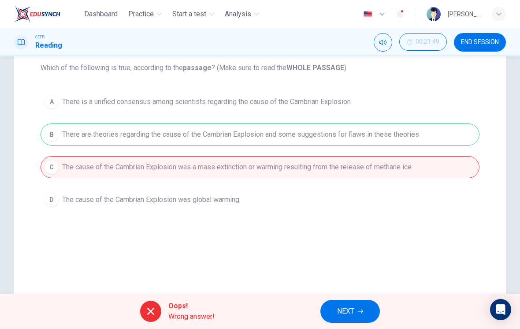
scroll to position [87, 0]
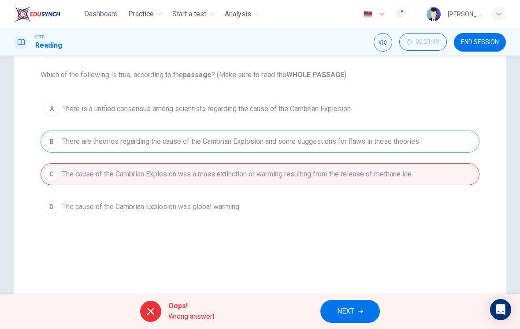
click at [435, 251] on div "Question 22 Which of the following is true, according to the passage ? (Make su…" at bounding box center [260, 164] width 492 height 354
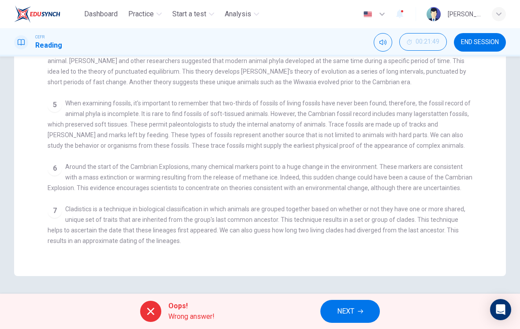
scroll to position [216, 0]
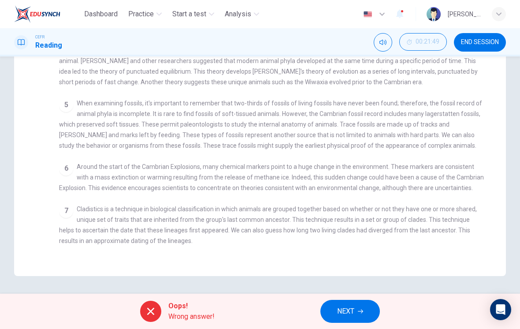
checkbox input "false"
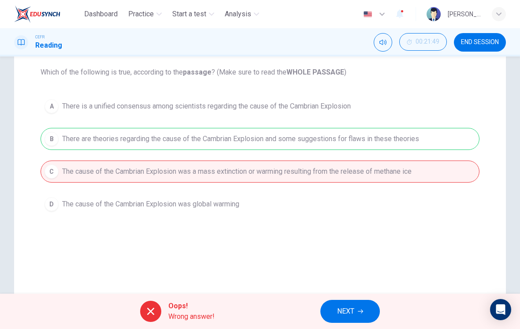
scroll to position [86, 0]
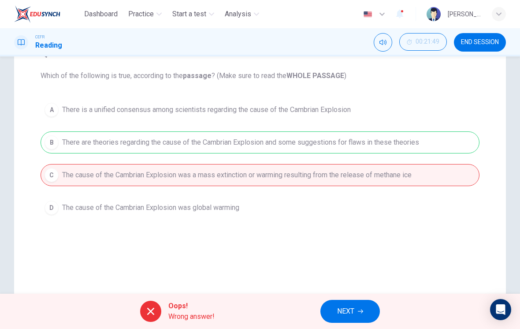
click at [361, 312] on icon "button" at bounding box center [360, 311] width 5 height 5
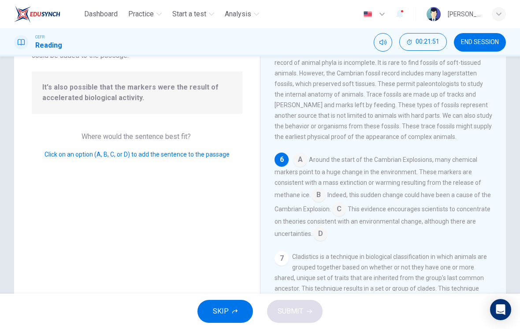
scroll to position [71, 0]
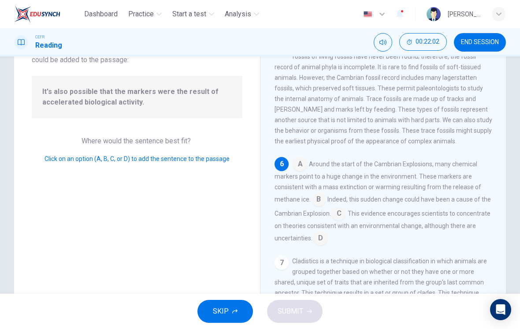
click at [324, 196] on input at bounding box center [319, 200] width 14 height 14
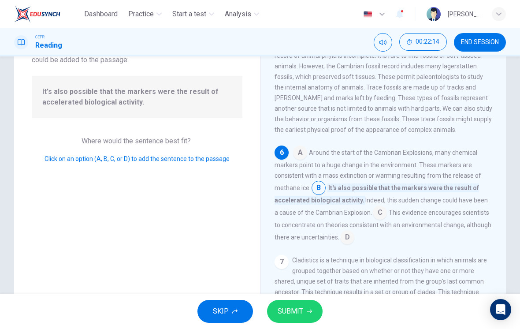
scroll to position [441, 0]
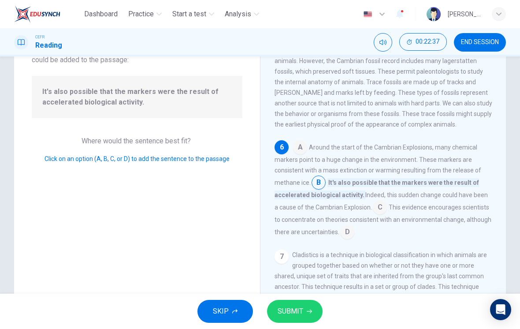
click at [305, 306] on button "SUBMIT" at bounding box center [295, 311] width 56 height 23
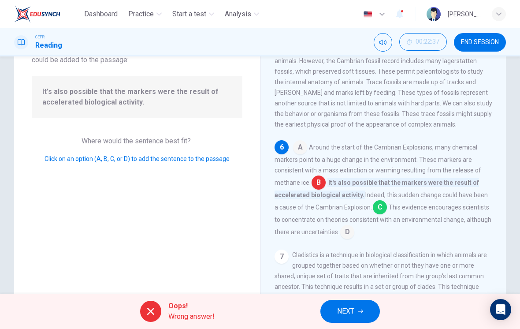
click at [383, 207] on input at bounding box center [380, 208] width 14 height 14
click at [360, 316] on button "NEXT" at bounding box center [350, 311] width 60 height 23
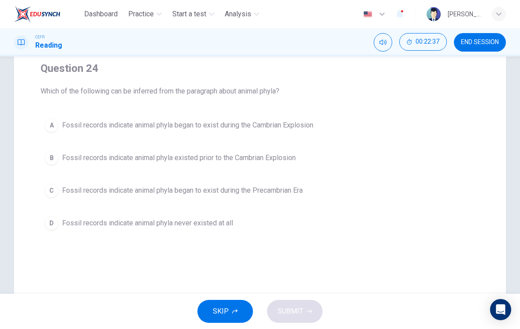
scroll to position [58, 0]
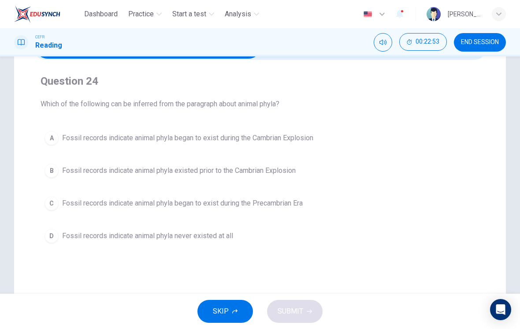
click at [44, 143] on button "A Fossil records indicate animal phyla began to exist during the Cambrian Explo…" at bounding box center [260, 138] width 439 height 22
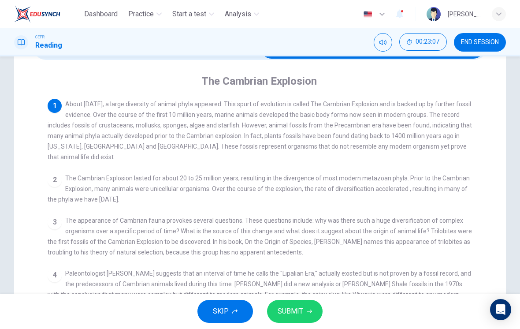
scroll to position [0, 0]
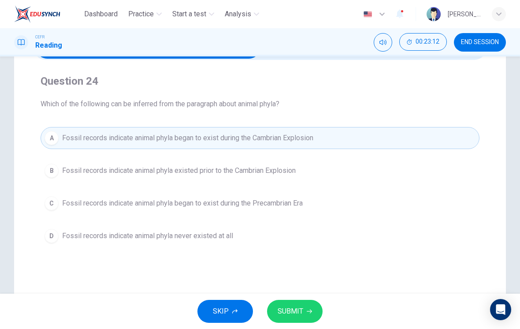
click at [310, 311] on icon "button" at bounding box center [309, 311] width 5 height 4
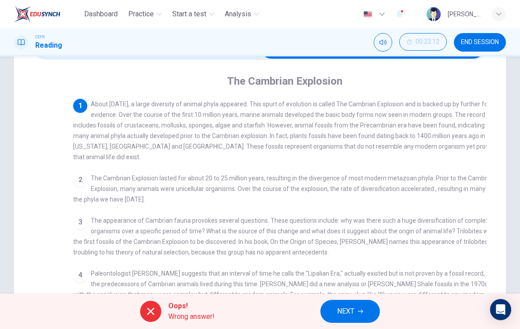
checkbox input "false"
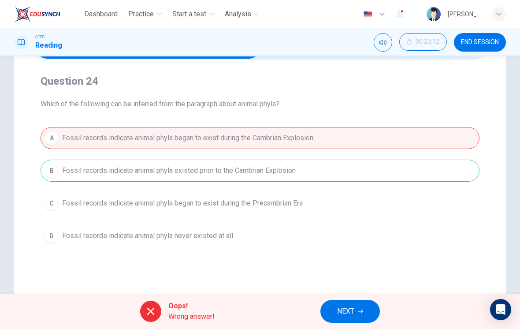
click at [361, 312] on icon "button" at bounding box center [360, 311] width 5 height 5
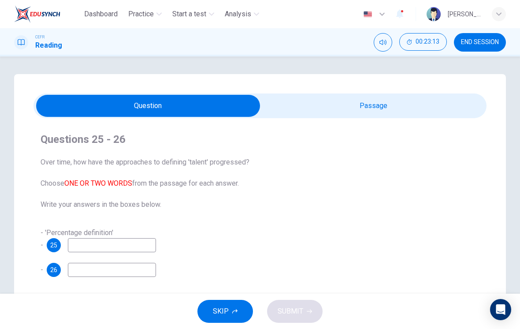
click at [481, 45] on span "END SESSION" at bounding box center [480, 42] width 38 height 7
